Goal: Task Accomplishment & Management: Use online tool/utility

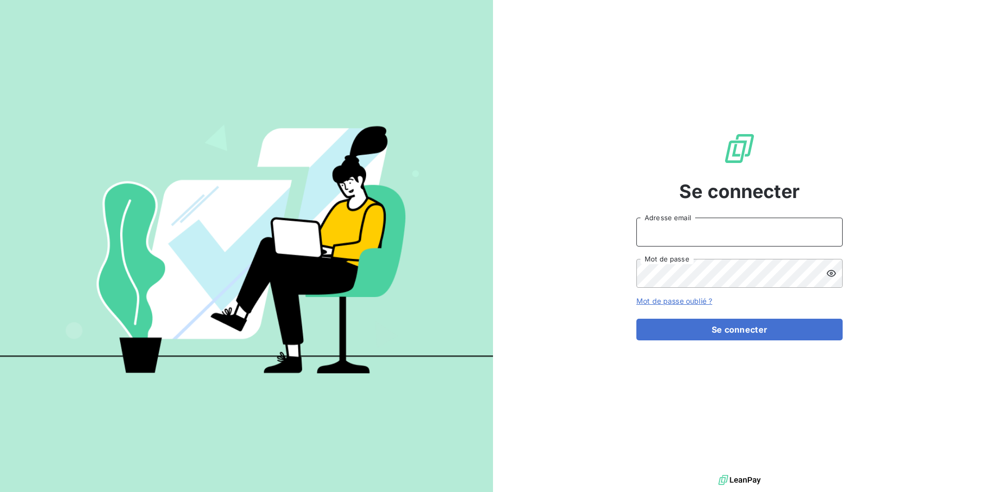
drag, startPoint x: 695, startPoint y: 229, endPoint x: 691, endPoint y: 234, distance: 6.2
click at [695, 229] on input "Adresse email" at bounding box center [739, 232] width 206 height 29
type input "[EMAIL_ADDRESS][DOMAIN_NAME]"
click at [636, 319] on button "Se connecter" at bounding box center [739, 330] width 206 height 22
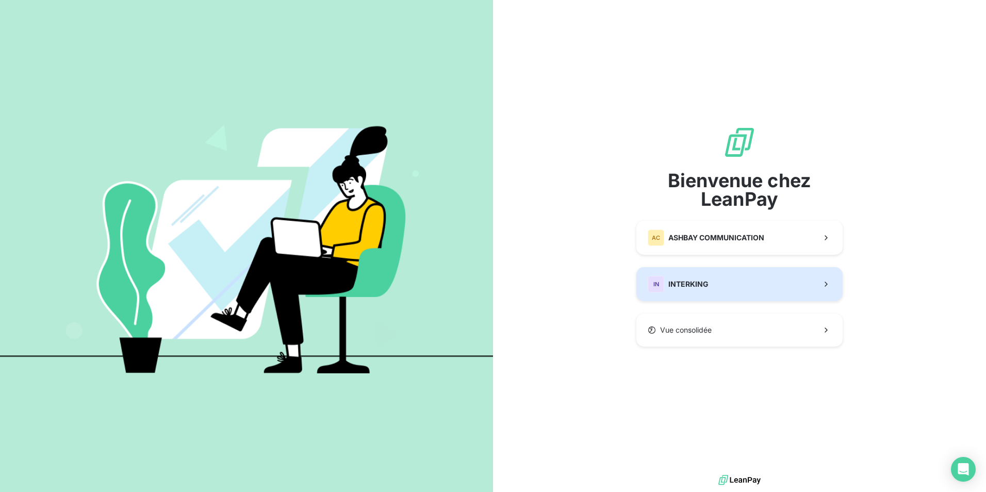
click at [672, 286] on span "INTERKING" at bounding box center [688, 284] width 40 height 10
click at [685, 285] on span "INTERKING" at bounding box center [688, 284] width 40 height 10
